Goal: Task Accomplishment & Management: Manage account settings

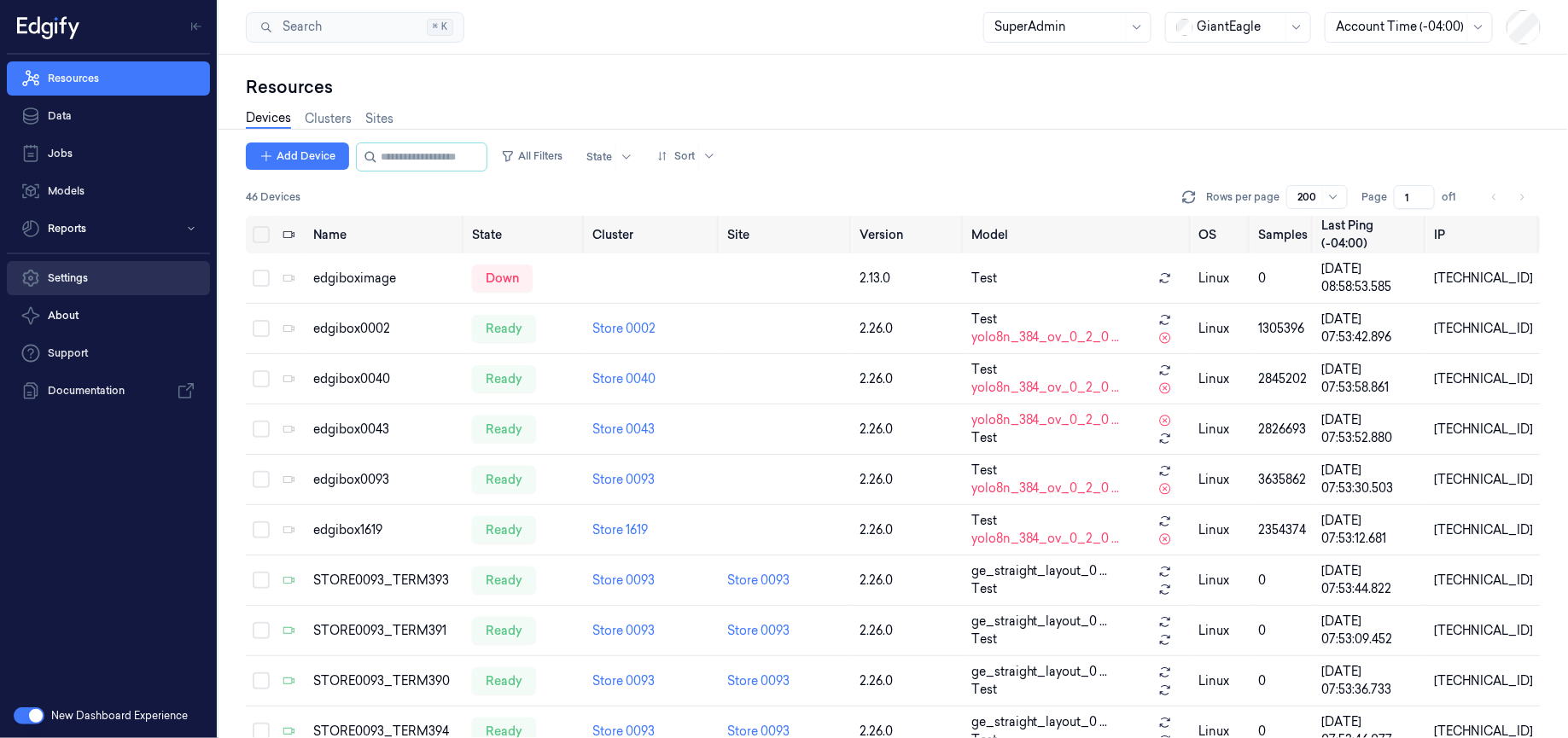
click at [89, 280] on link "Settings" at bounding box center [108, 278] width 203 height 34
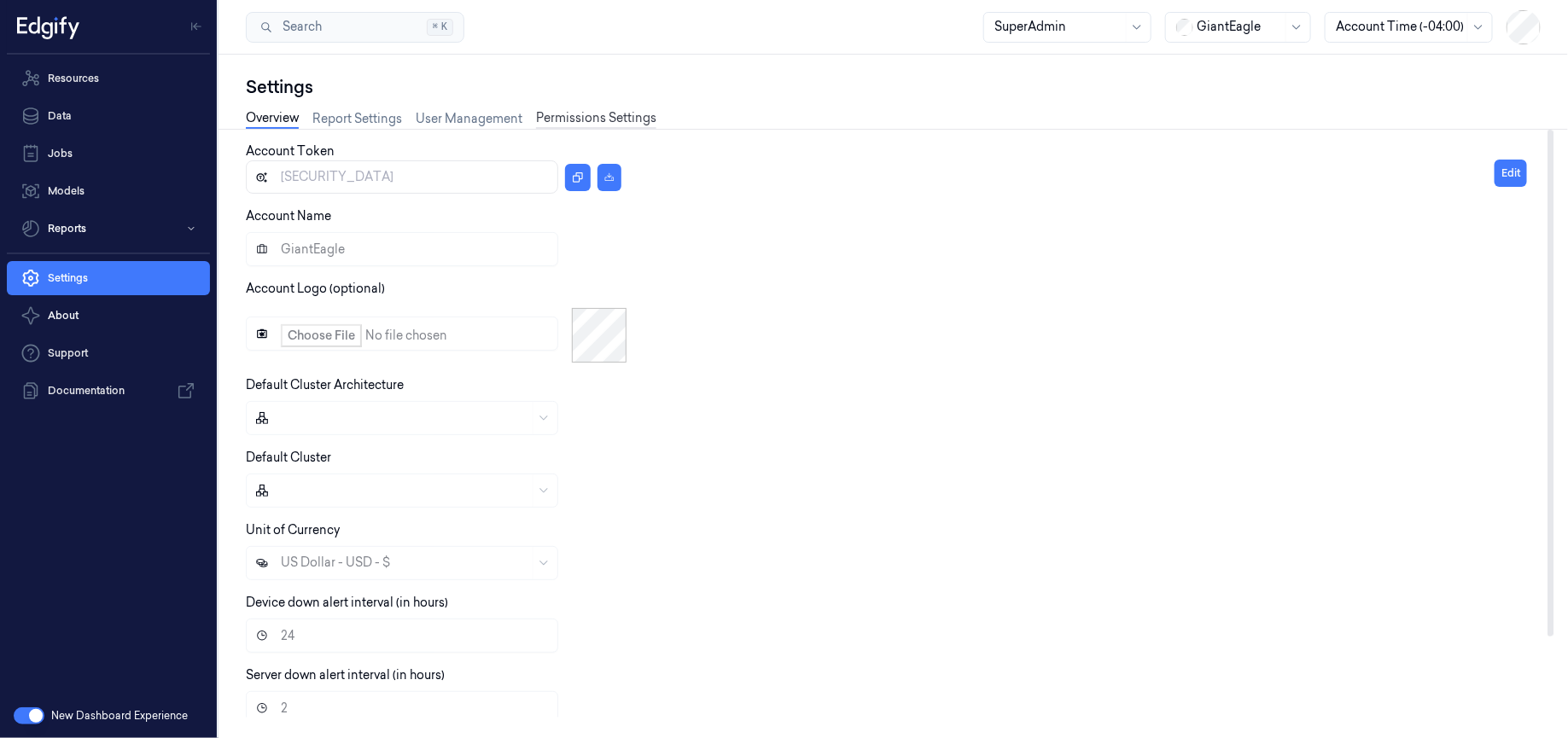
click at [629, 120] on link "Permissions Settings" at bounding box center [596, 118] width 120 height 19
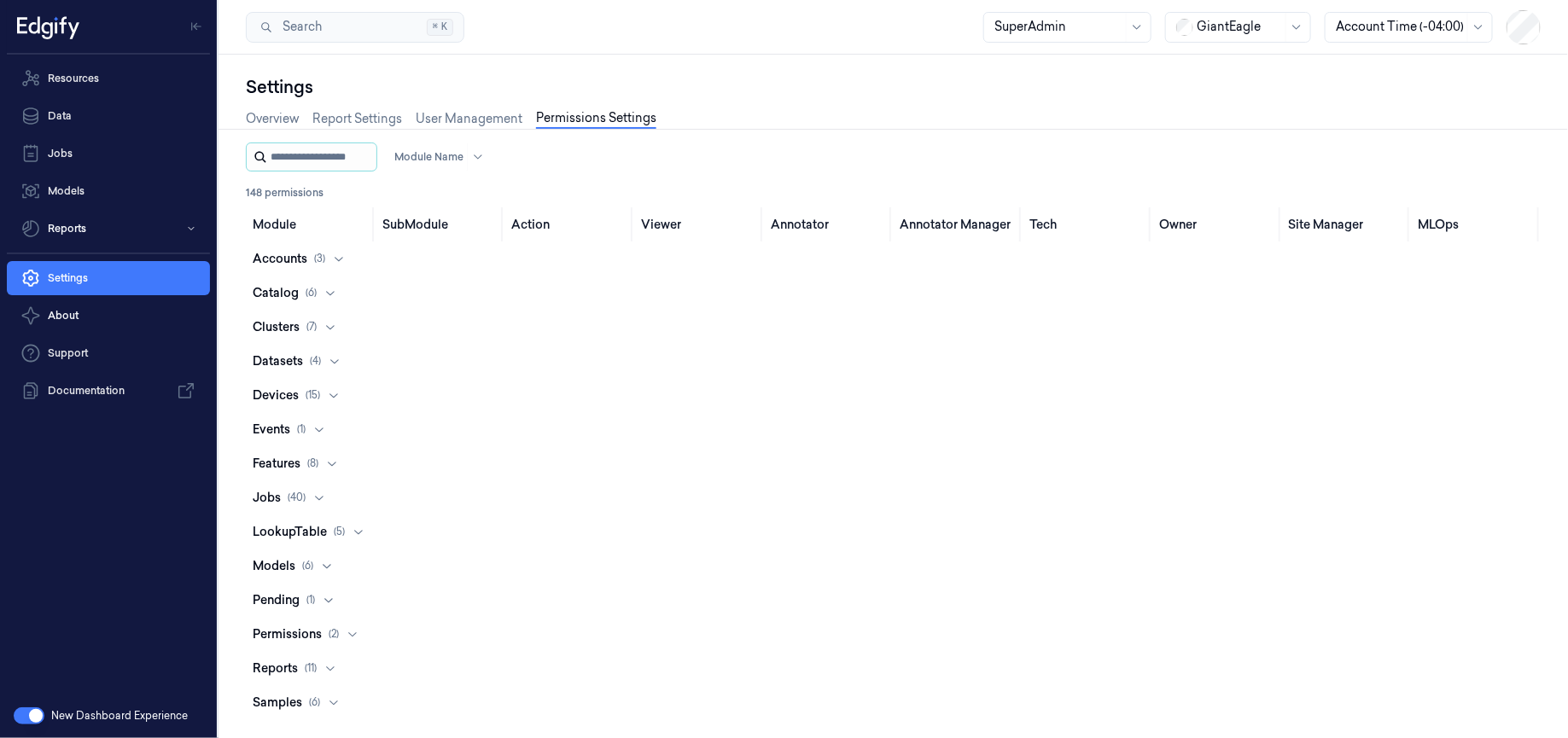
click at [339, 148] on input "string" at bounding box center [321, 156] width 103 height 27
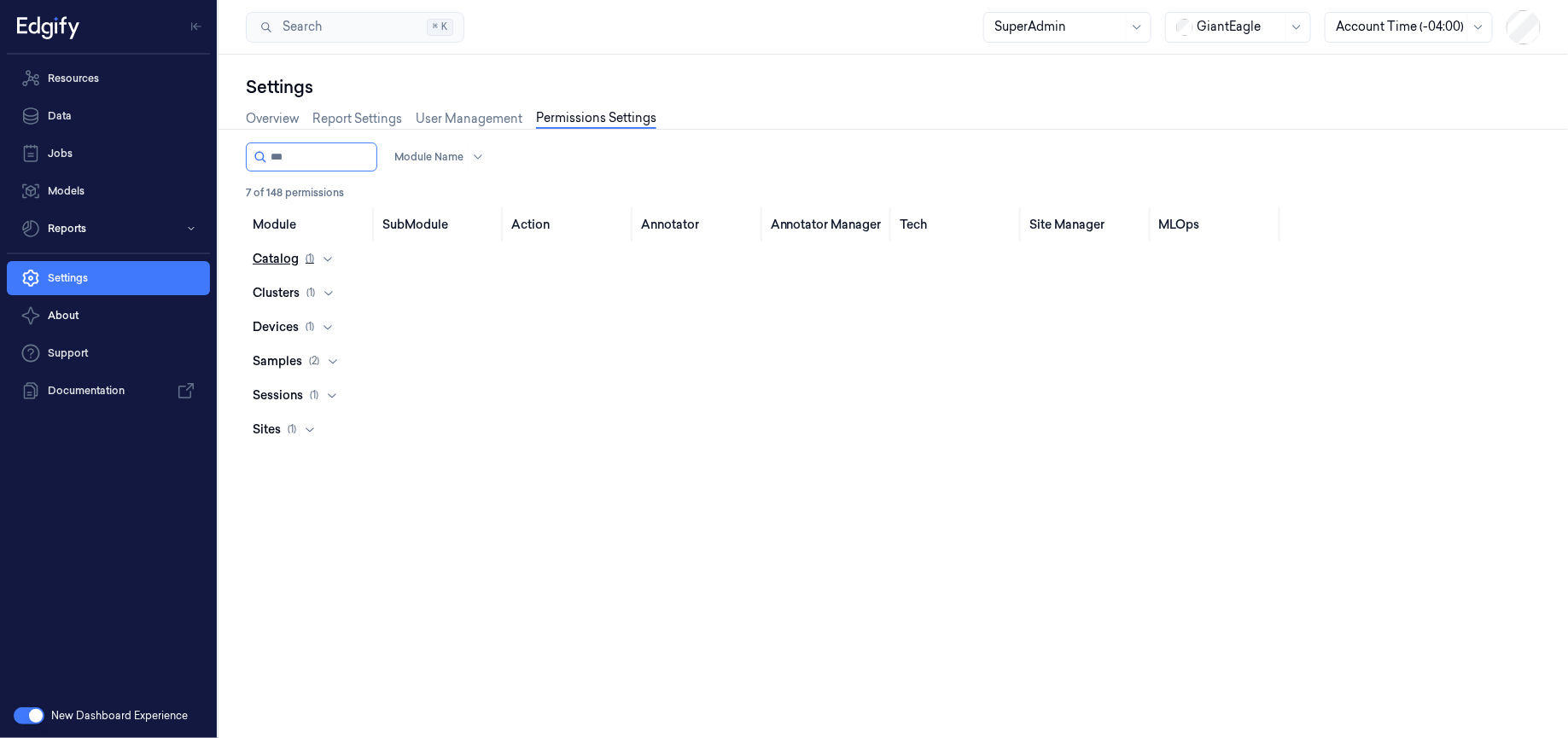
click at [324, 266] on button "catalog ( 1 )" at bounding box center [892, 258] width 1294 height 34
click at [325, 326] on icon at bounding box center [329, 325] width 14 height 14
click at [333, 396] on div "devices ( 1 )" at bounding box center [297, 390] width 89 height 18
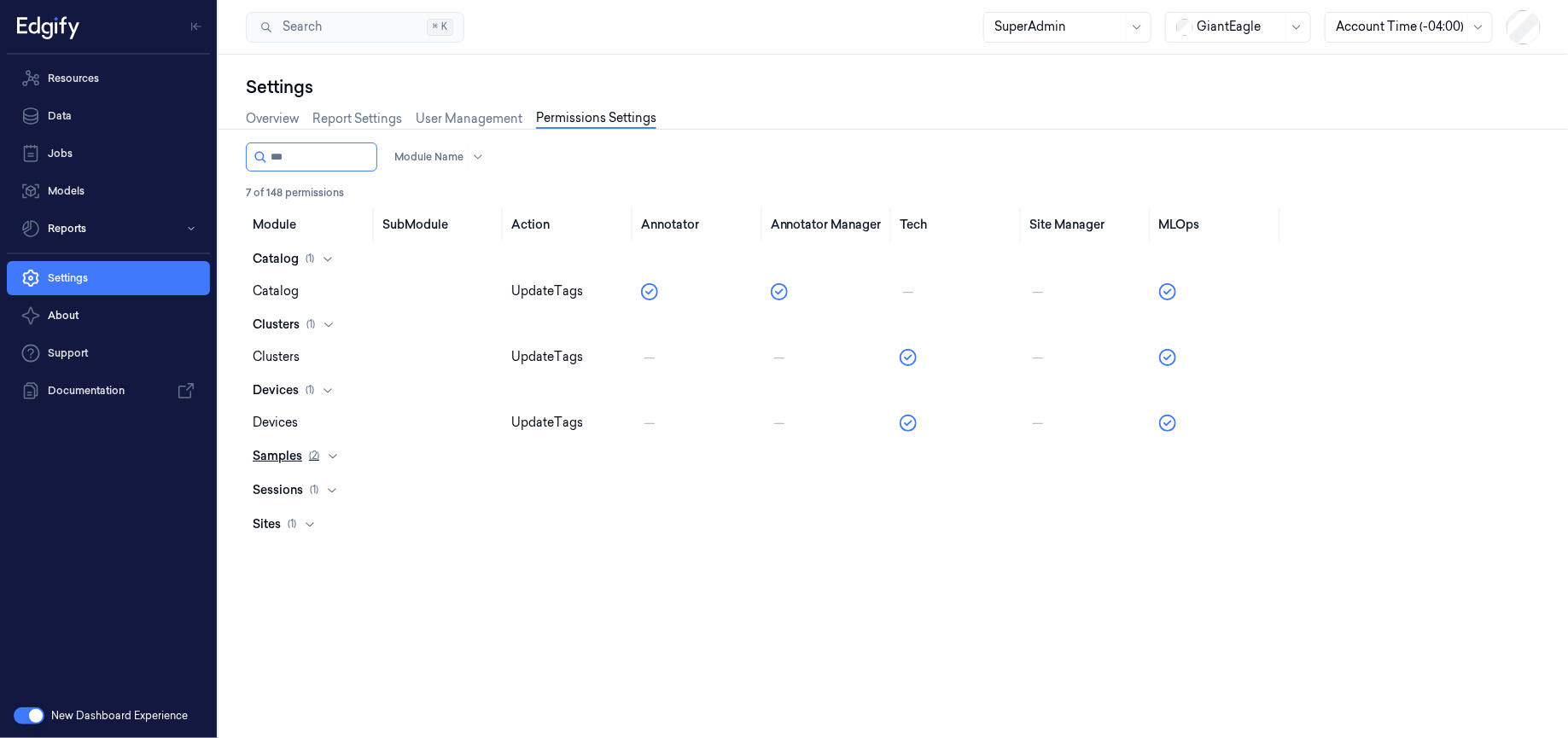
click at [331, 458] on icon at bounding box center [333, 456] width 14 height 14
click at [333, 554] on icon at bounding box center [332, 553] width 9 height 4
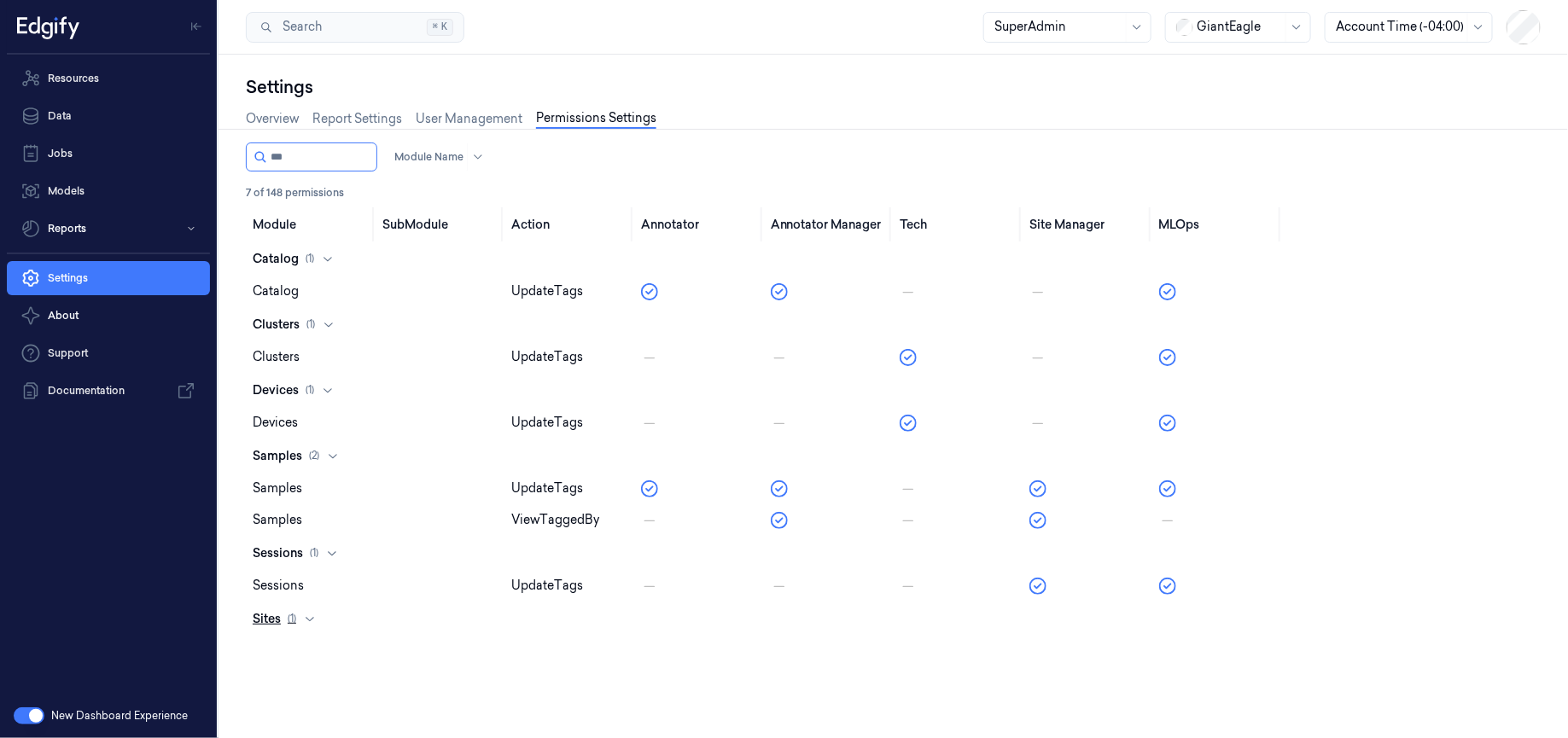
click at [317, 621] on icon at bounding box center [310, 619] width 14 height 14
click at [333, 160] on input "string" at bounding box center [321, 156] width 103 height 27
type input "*"
